Goal: Transaction & Acquisition: Purchase product/service

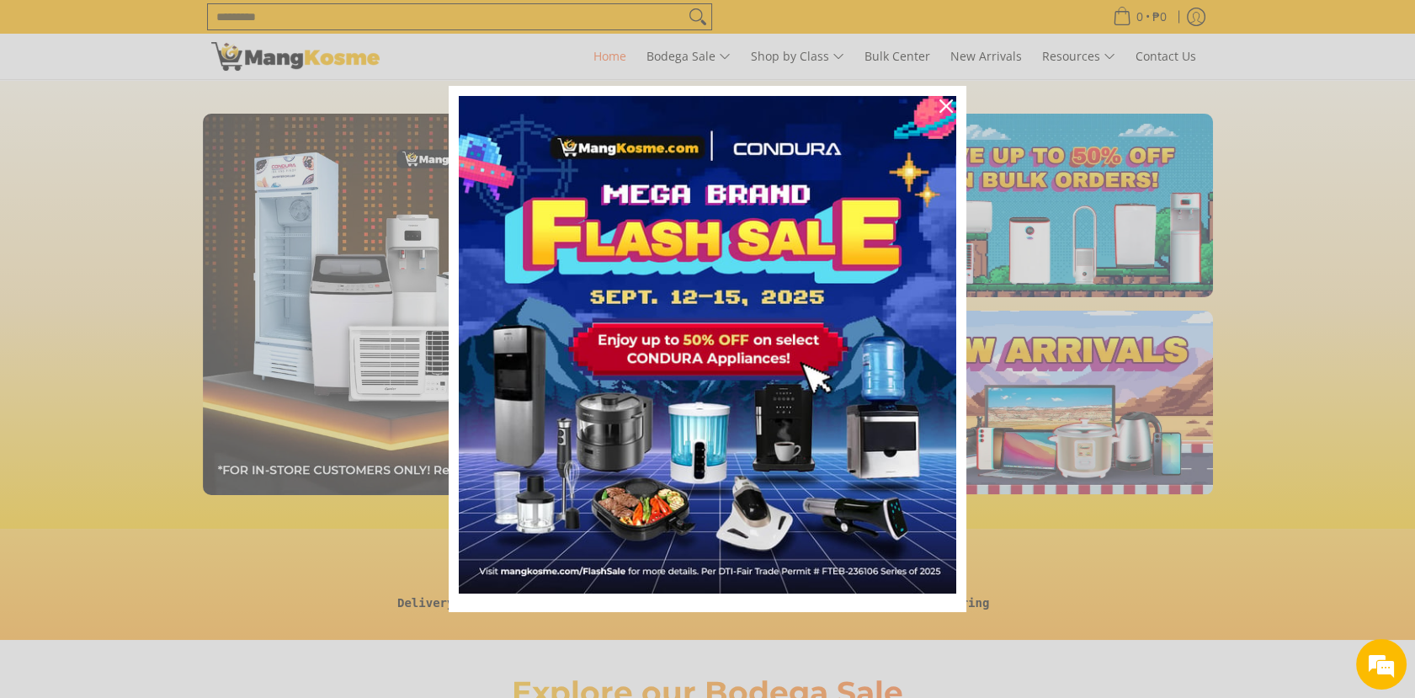
scroll to position [0, 2006]
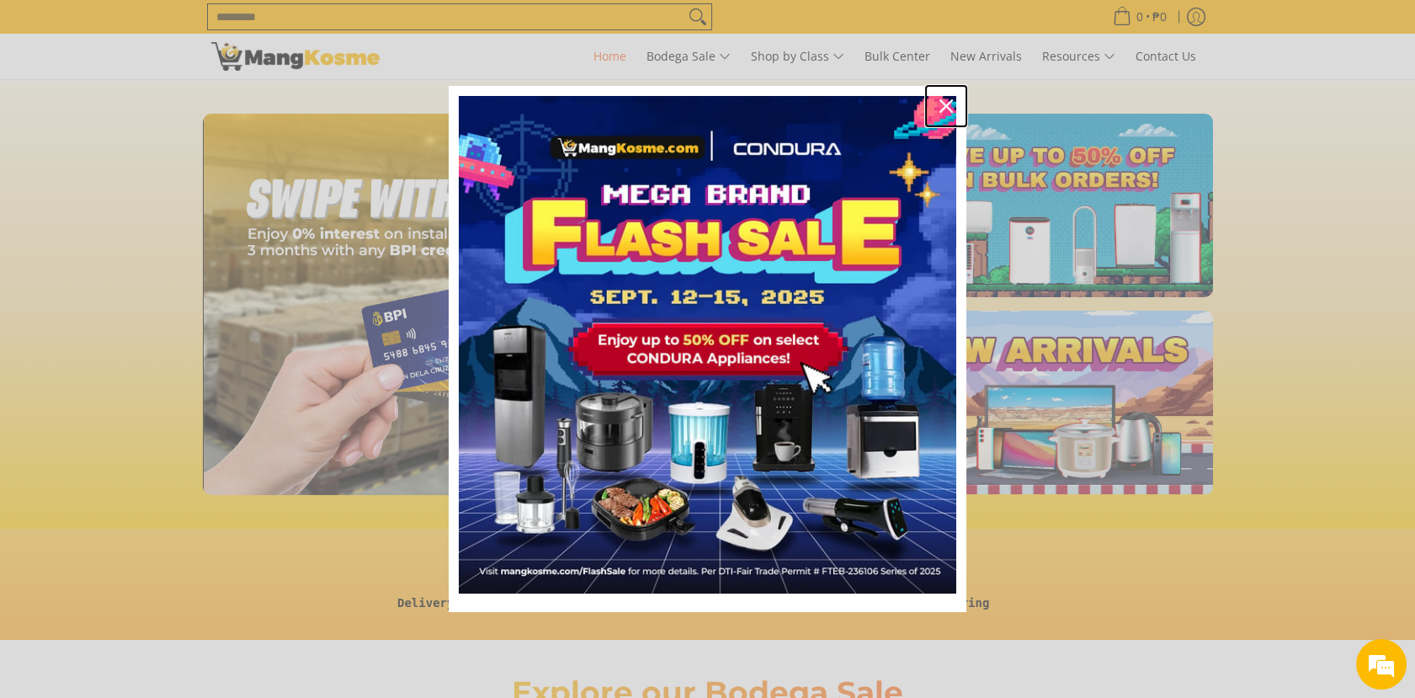
click at [943, 99] on icon "close icon" at bounding box center [945, 105] width 13 height 13
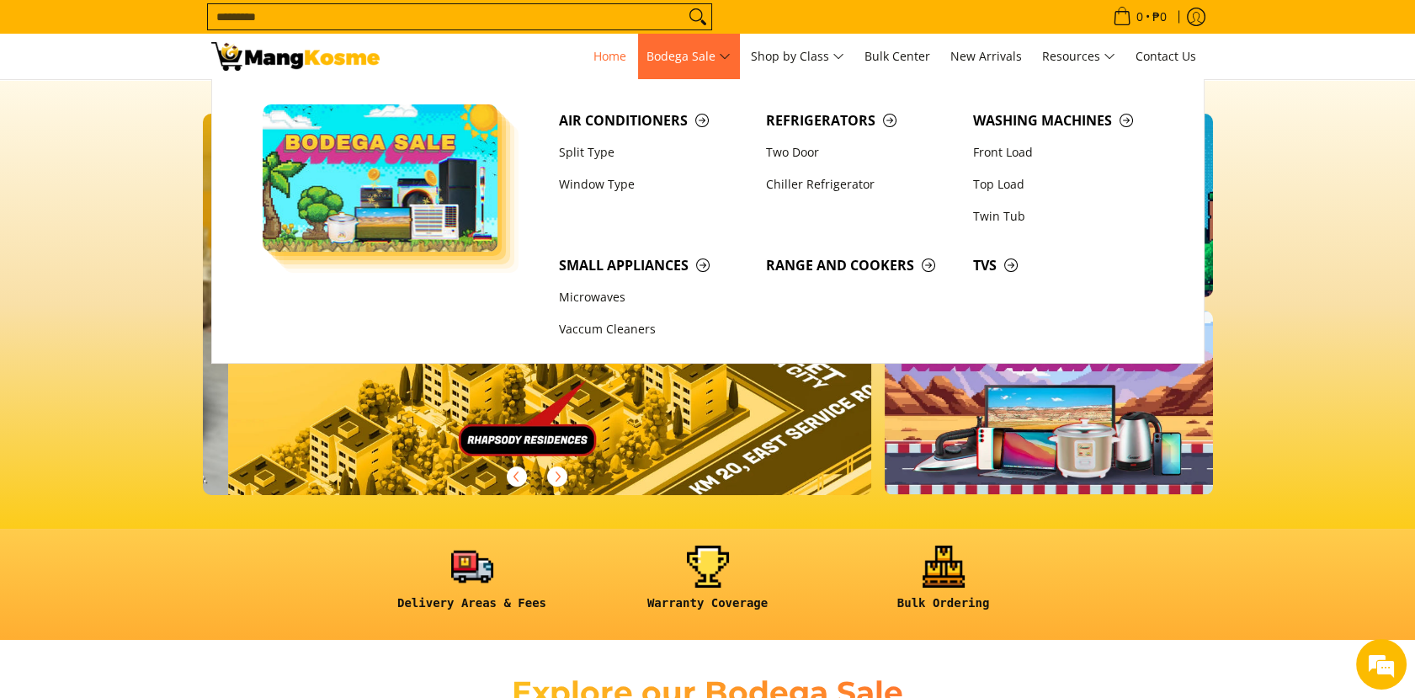
scroll to position [0, 2676]
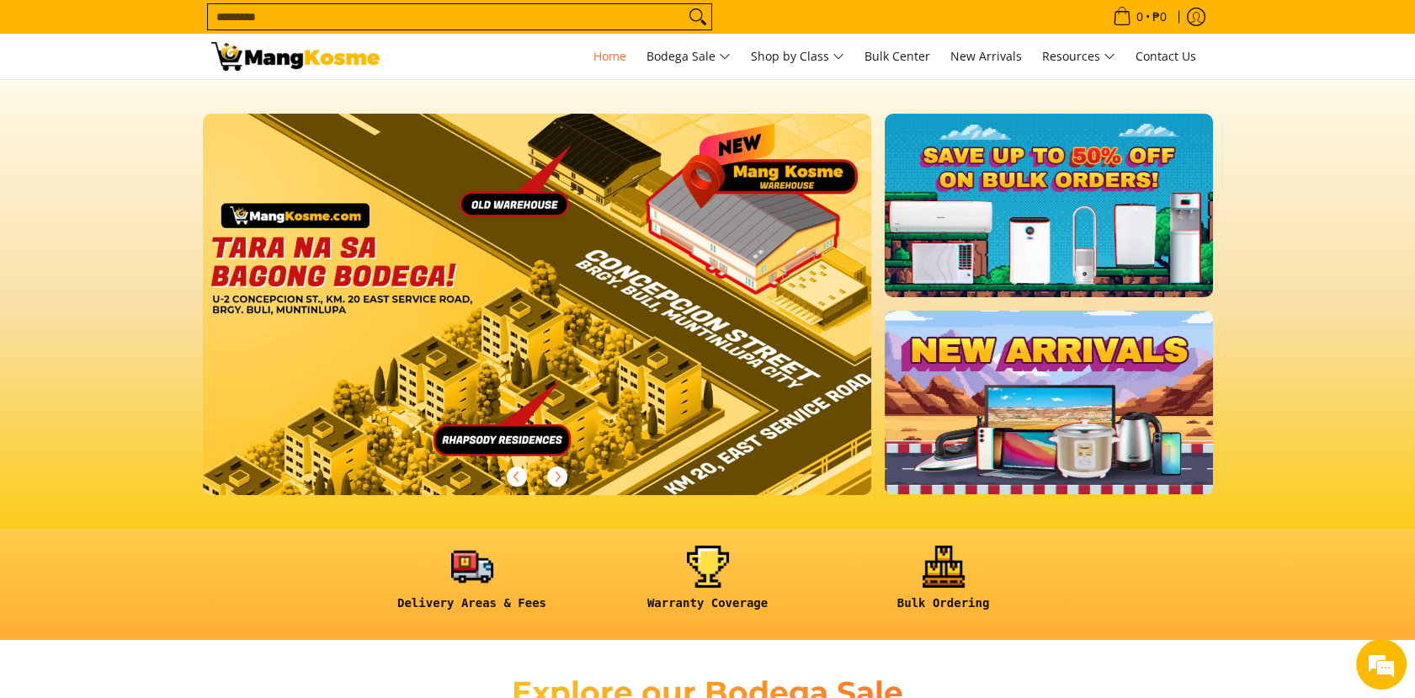
click at [471, 18] on input "Search..." at bounding box center [446, 16] width 476 height 25
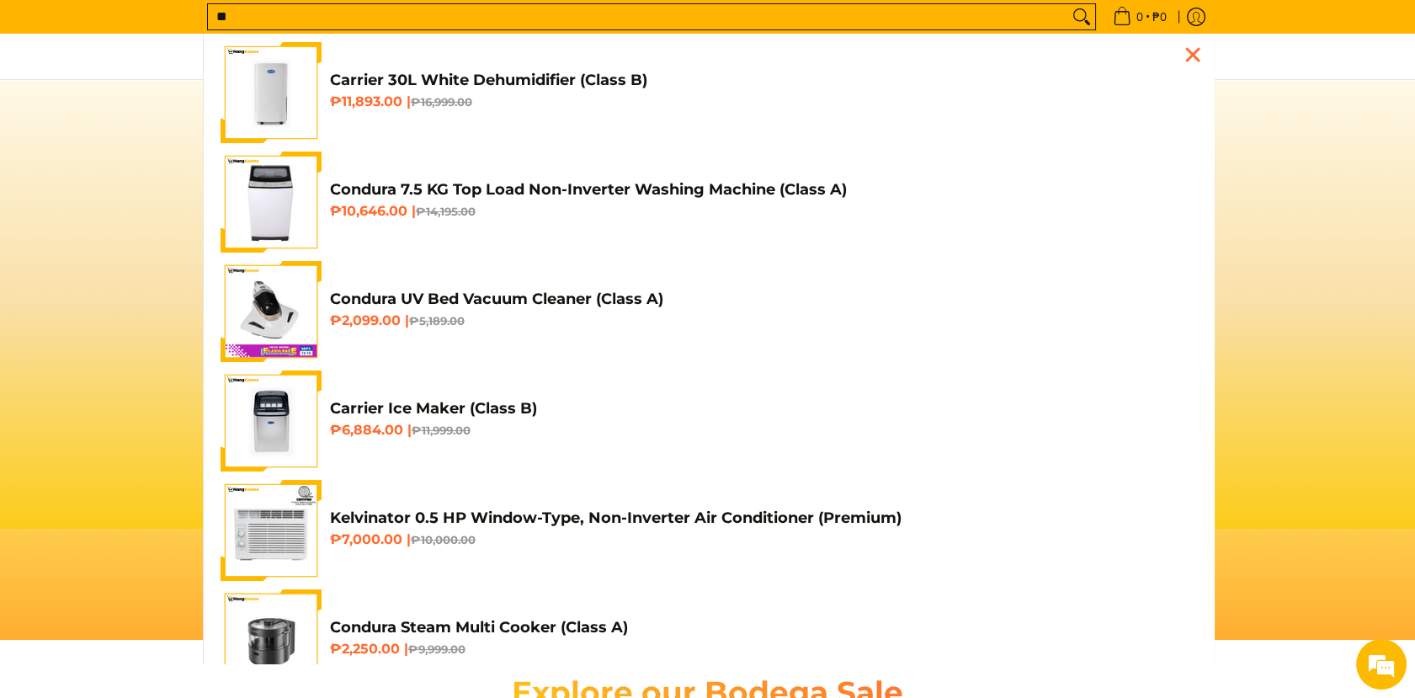
type input "*"
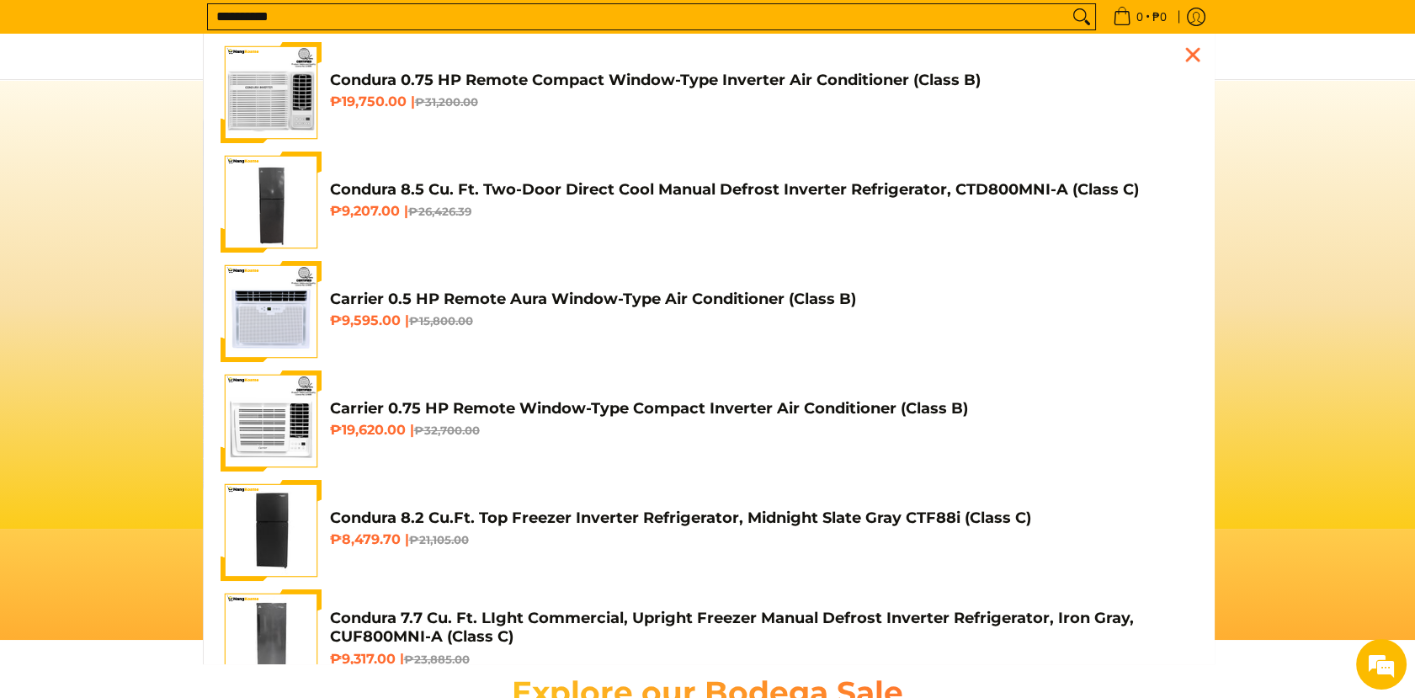
scroll to position [0, 0]
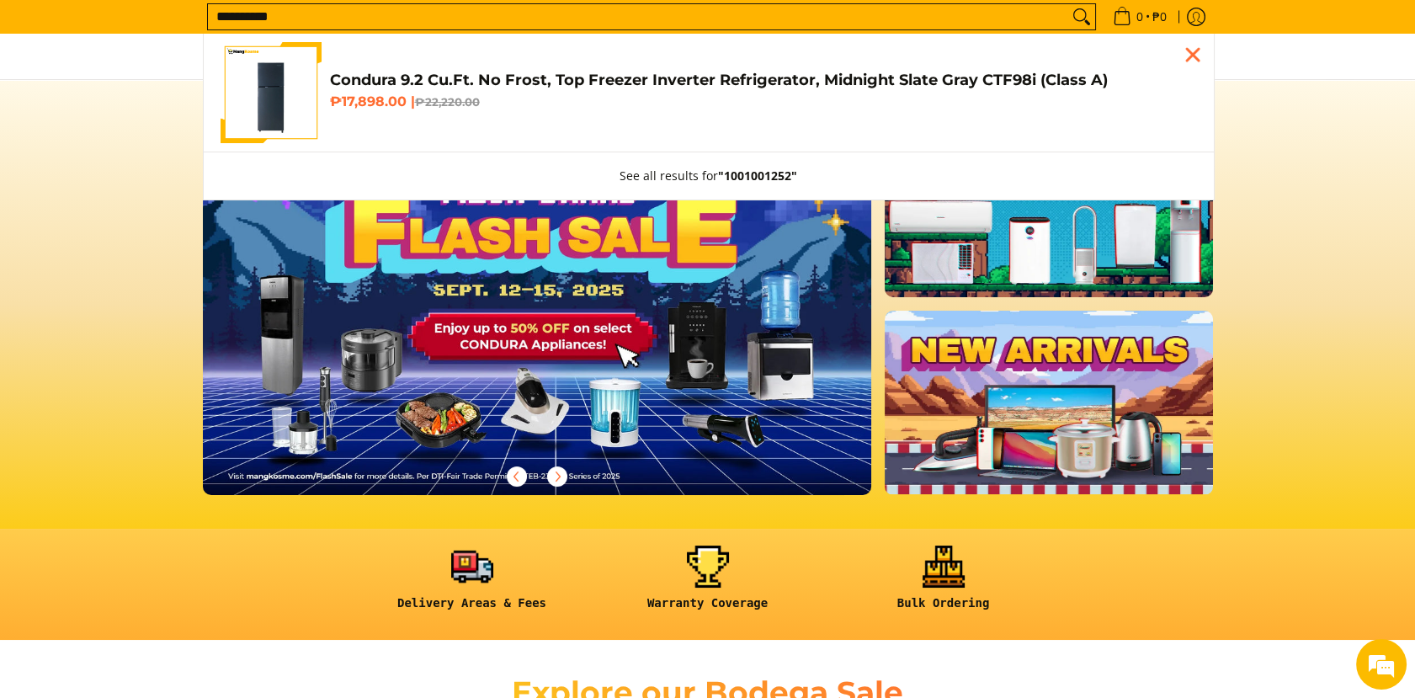
type input "**********"
click at [498, 77] on h4 "Condura 9.2 Cu.Ft. No Frost, Top Freezer Inverter Refrigerator, Midnight Slate …" at bounding box center [763, 80] width 867 height 19
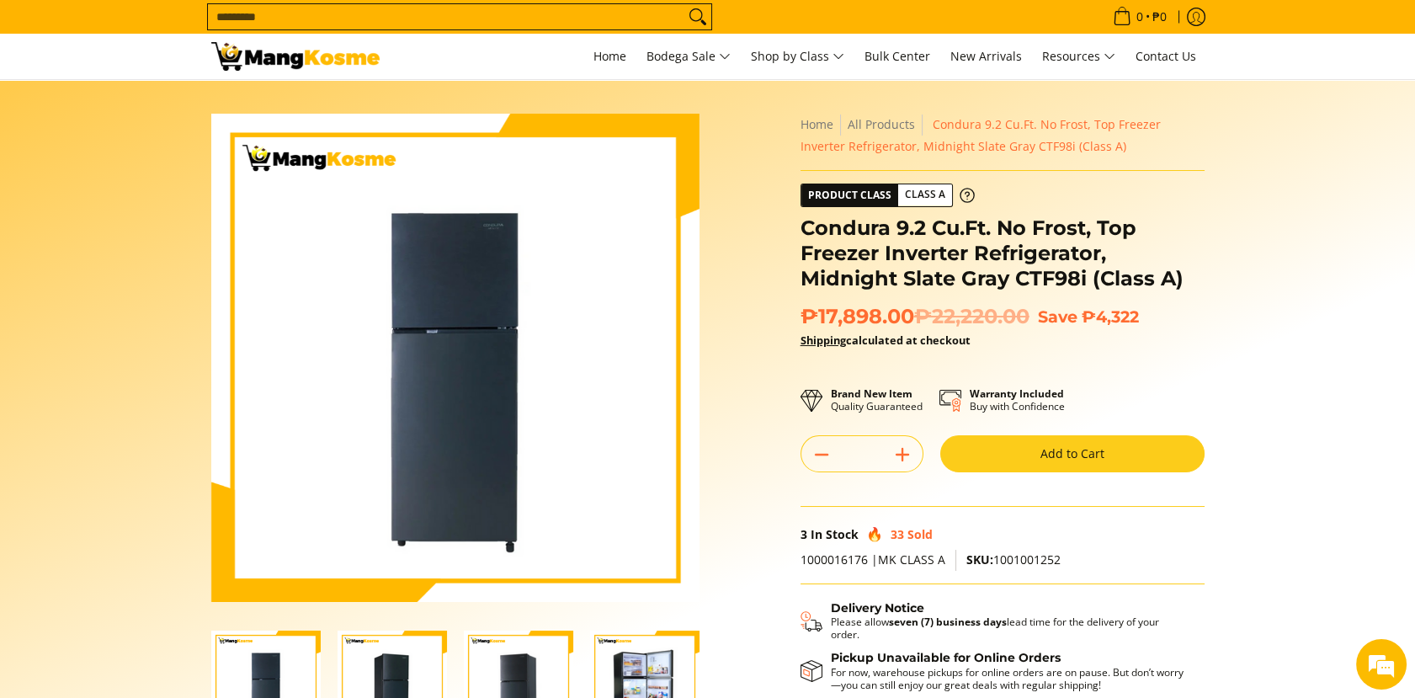
click at [1043, 450] on button "Add to Cart" at bounding box center [1072, 453] width 264 height 37
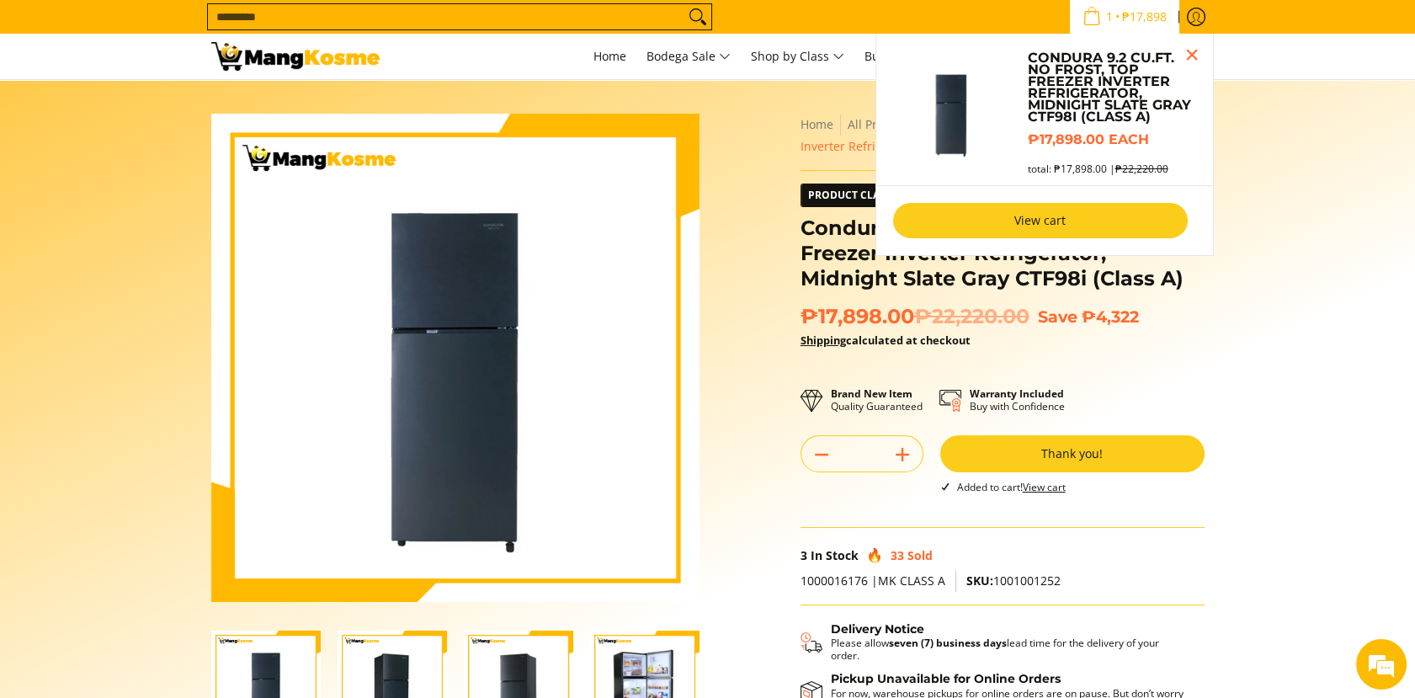
click at [1016, 220] on link "View cart" at bounding box center [1040, 220] width 295 height 35
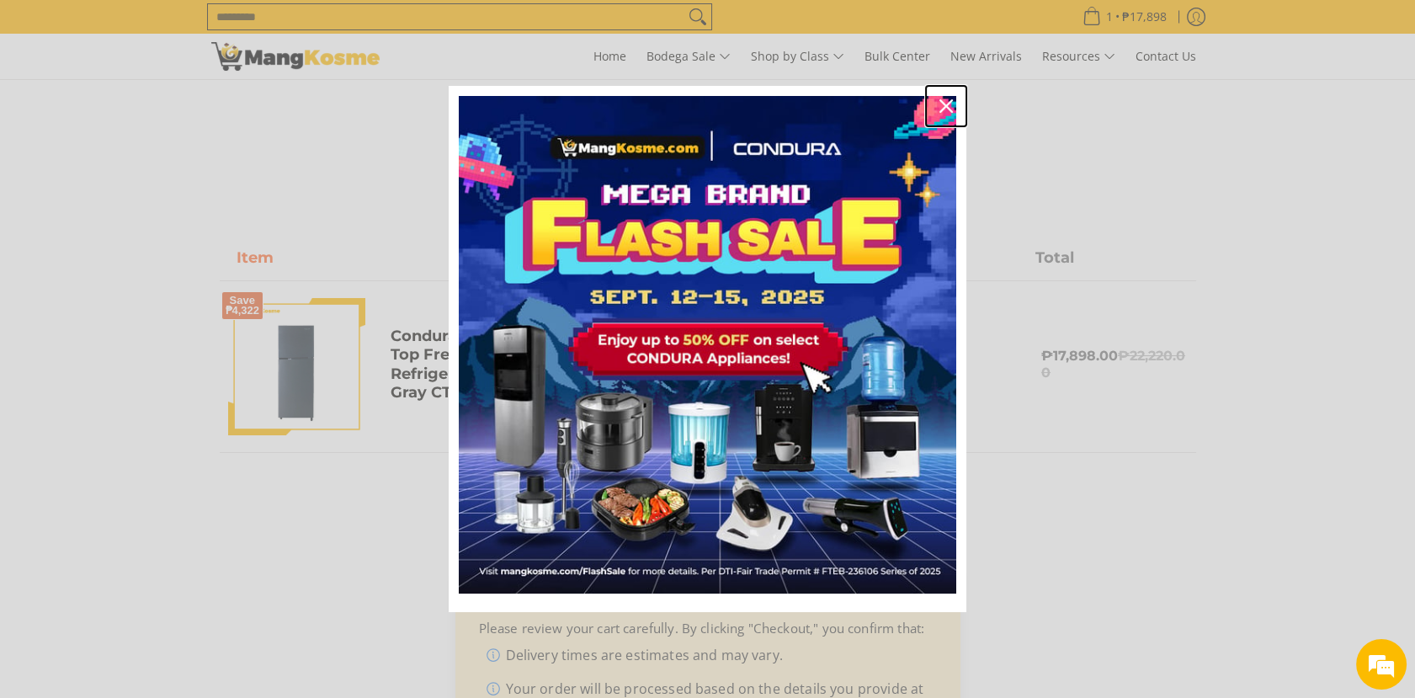
click at [944, 99] on icon "close icon" at bounding box center [945, 105] width 13 height 13
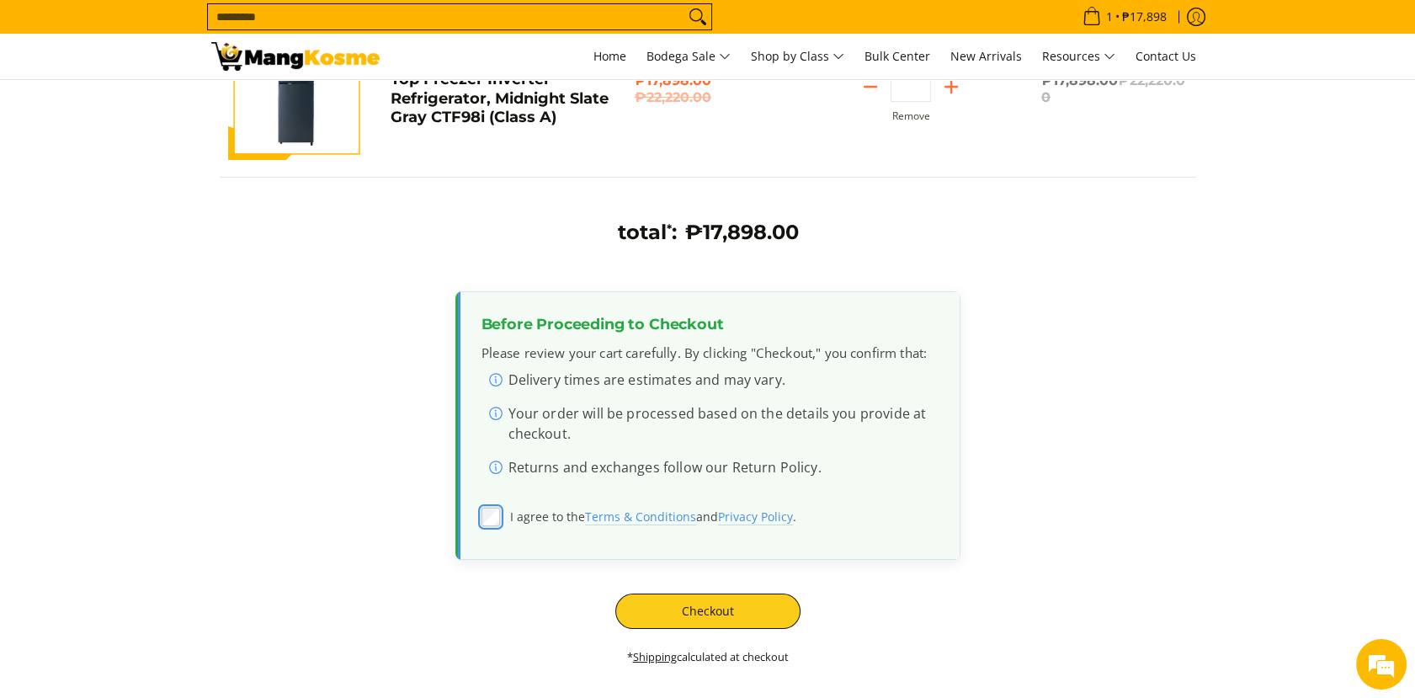
scroll to position [276, 0]
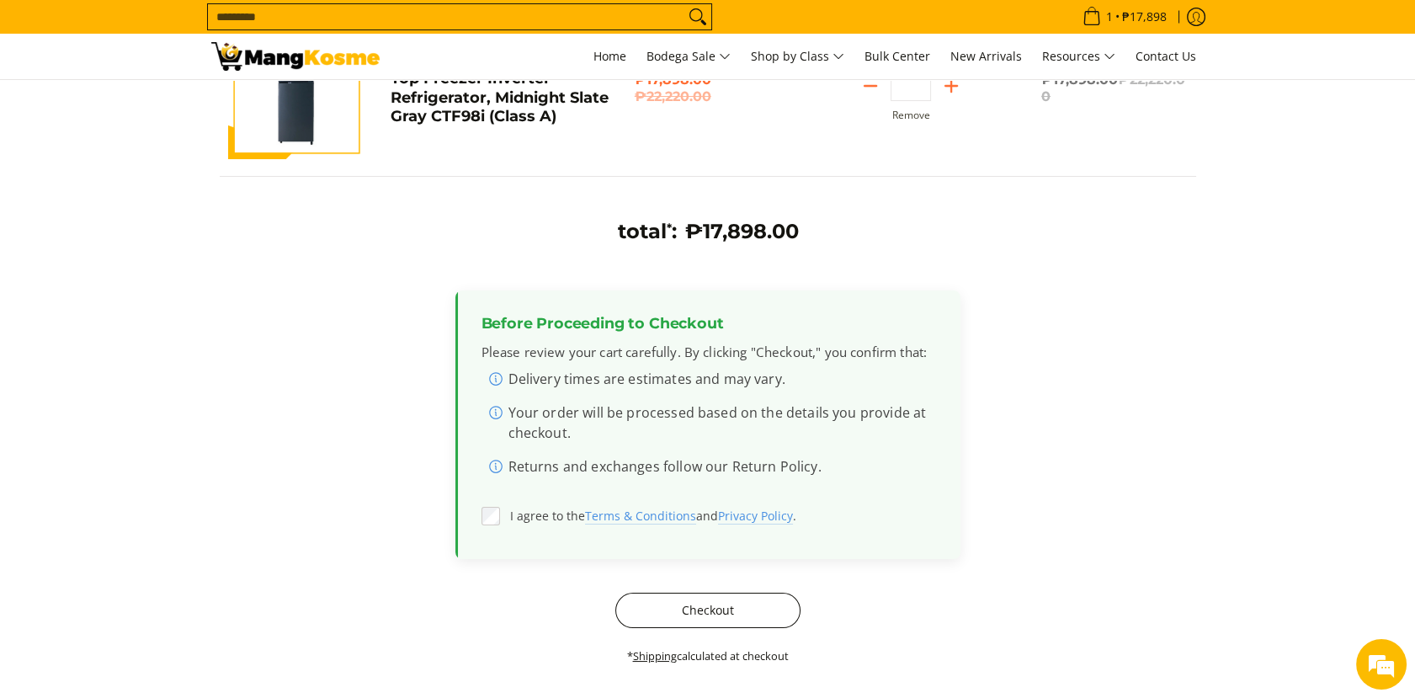
click at [693, 616] on button "Checkout" at bounding box center [707, 609] width 185 height 35
